Goal: Information Seeking & Learning: Find contact information

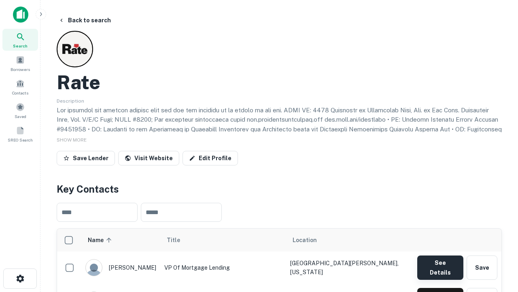
click at [440, 263] on button "See Details" at bounding box center [441, 267] width 46 height 24
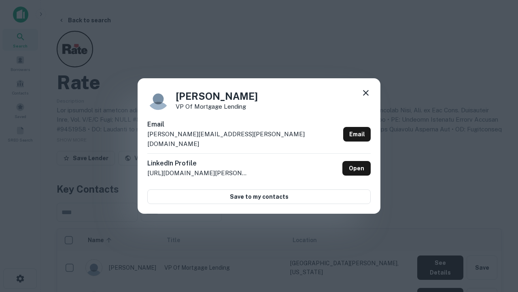
click at [366, 98] on icon at bounding box center [366, 93] width 10 height 10
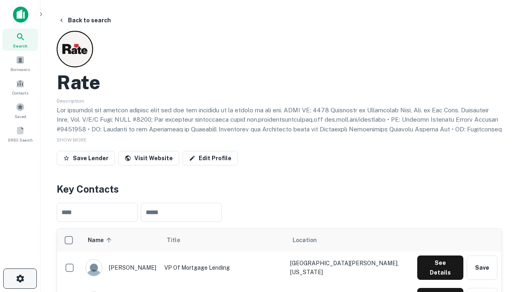
click at [20, 278] on icon "button" at bounding box center [20, 278] width 10 height 10
